Goal: Information Seeking & Learning: Learn about a topic

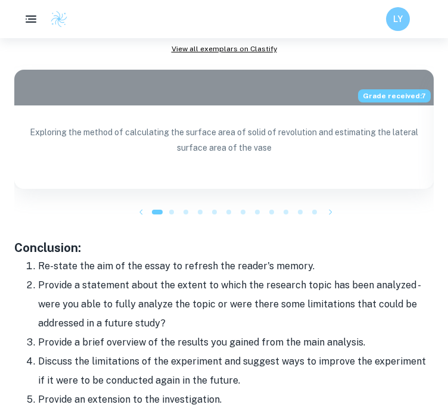
scroll to position [1412, 0]
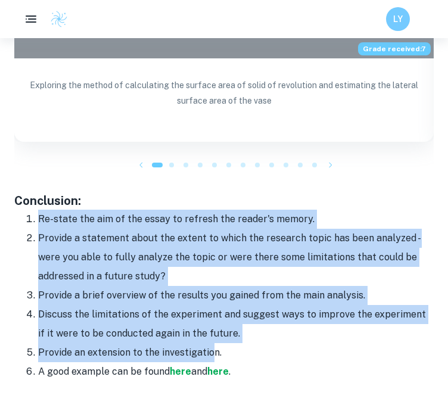
drag, startPoint x: 34, startPoint y: 198, endPoint x: 216, endPoint y: 336, distance: 228.7
click at [216, 336] on ol "Re-state the aim of the essay to refresh the reader's memory. Provide a stateme…" at bounding box center [223, 296] width 419 height 172
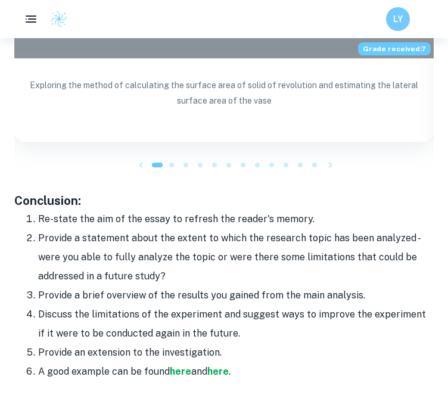
click at [248, 343] on li "Provide an extension to the investigation." at bounding box center [235, 352] width 395 height 19
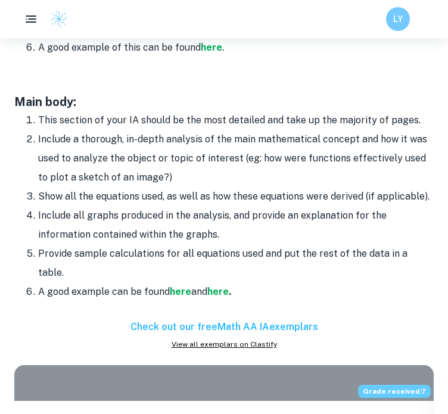
scroll to position [1055, 0]
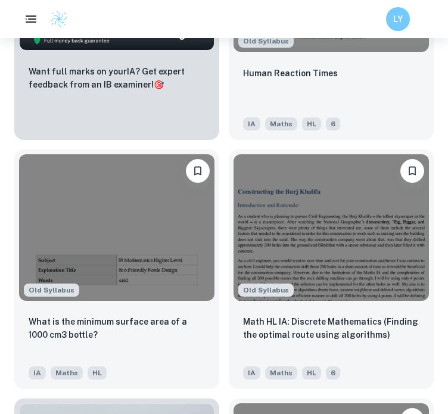
scroll to position [2839, 0]
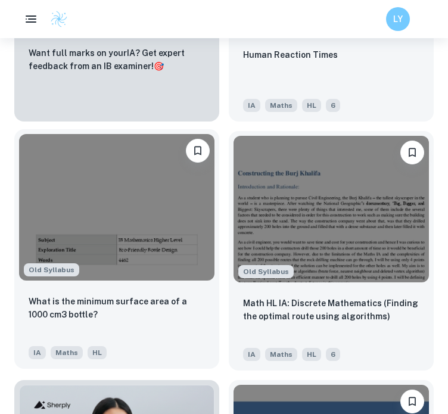
click at [154, 203] on img at bounding box center [116, 207] width 195 height 147
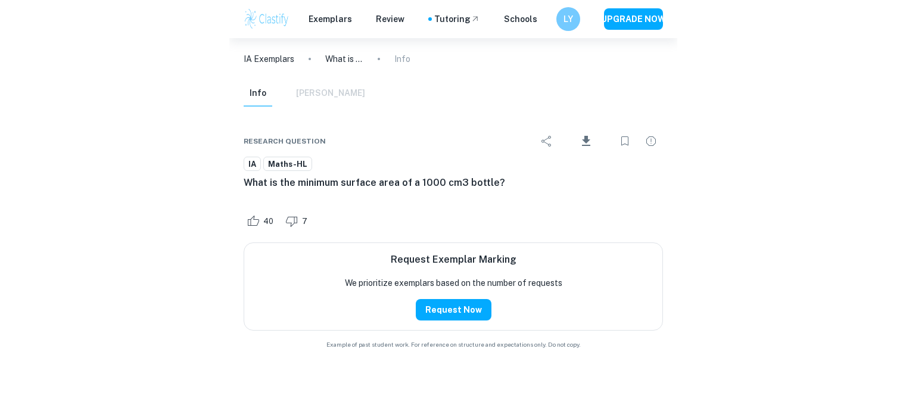
scroll to position [11267, 0]
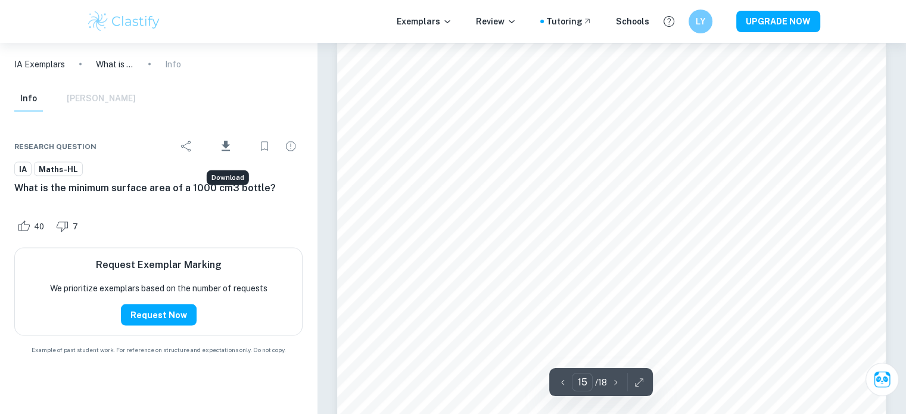
click at [220, 145] on icon "Download" at bounding box center [226, 146] width 14 height 14
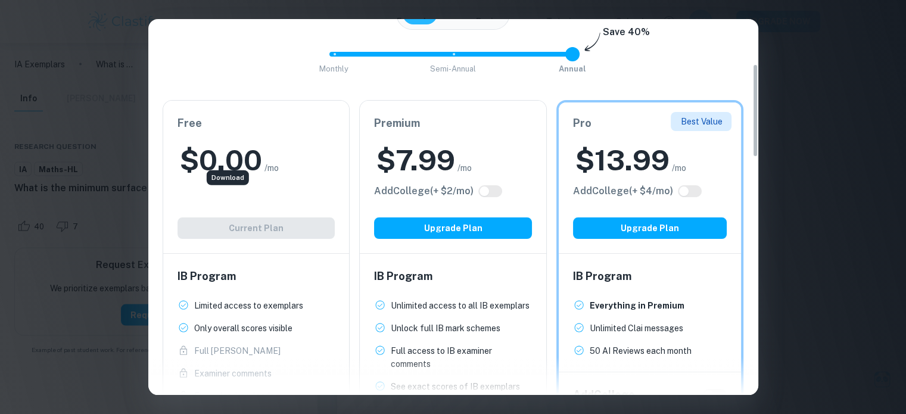
scroll to position [179, 0]
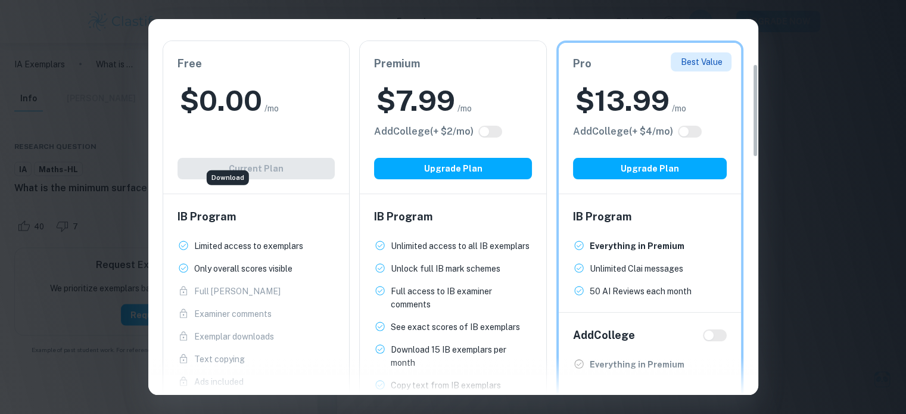
click at [447, 179] on div "Easily Ace Your IB Coursework & Crush College Essays. Get Clastify Premium Get …" at bounding box center [453, 207] width 906 height 414
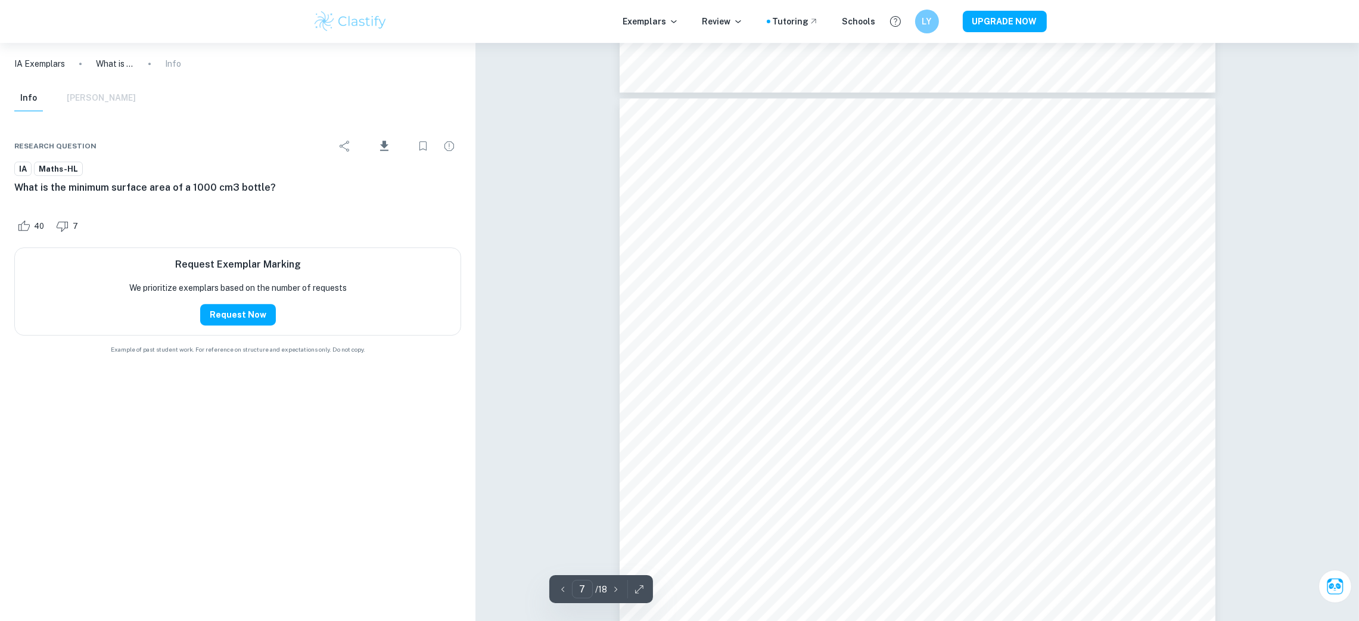
scroll to position [5291, 0]
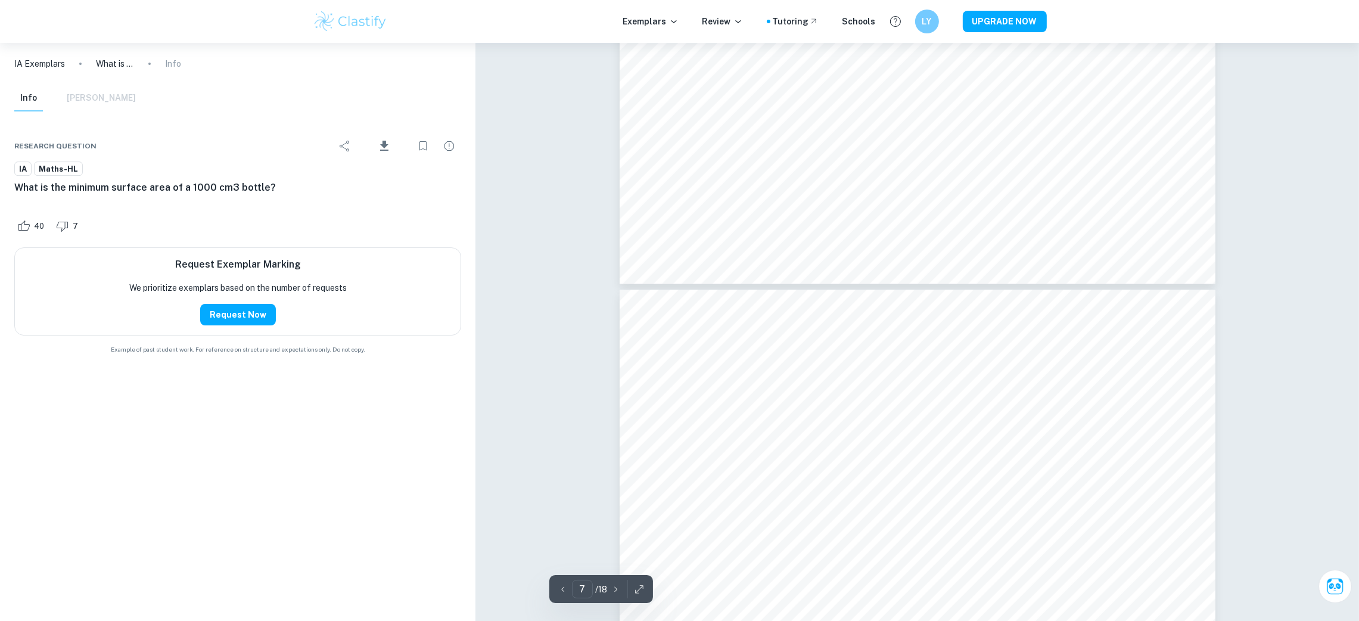
type input "8"
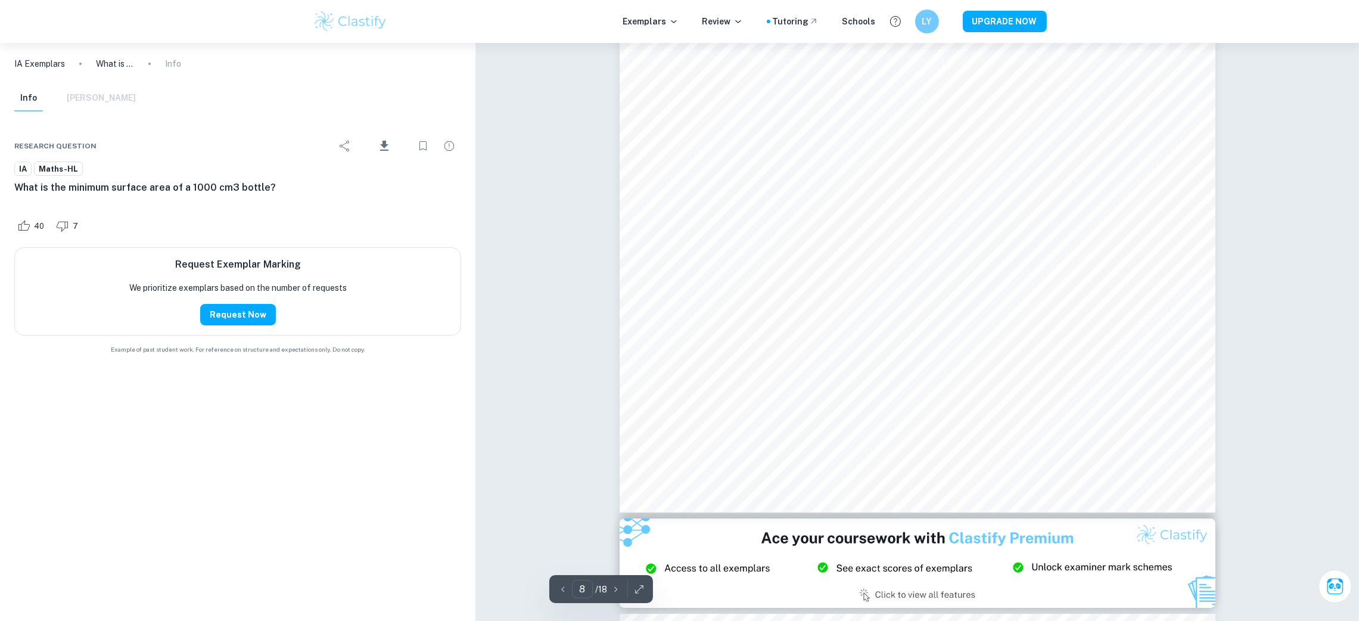
scroll to position [6513, 0]
